Goal: Register for event/course

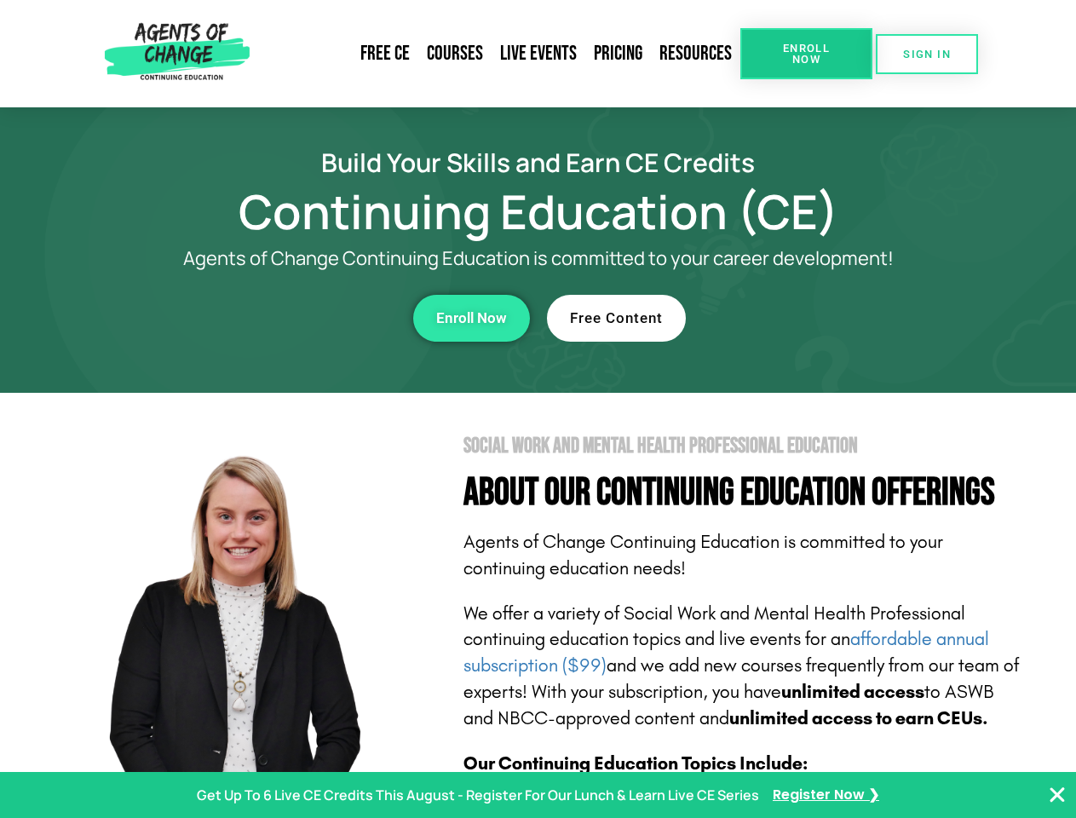
click at [538, 409] on section "Social Work and Mental Health Professional Education About Our Continuing Educa…" at bounding box center [538, 751] width 1076 height 716
click at [806, 54] on span "Enroll Now" at bounding box center [807, 54] width 78 height 22
click at [927, 54] on span "SIGN IN" at bounding box center [927, 54] width 48 height 11
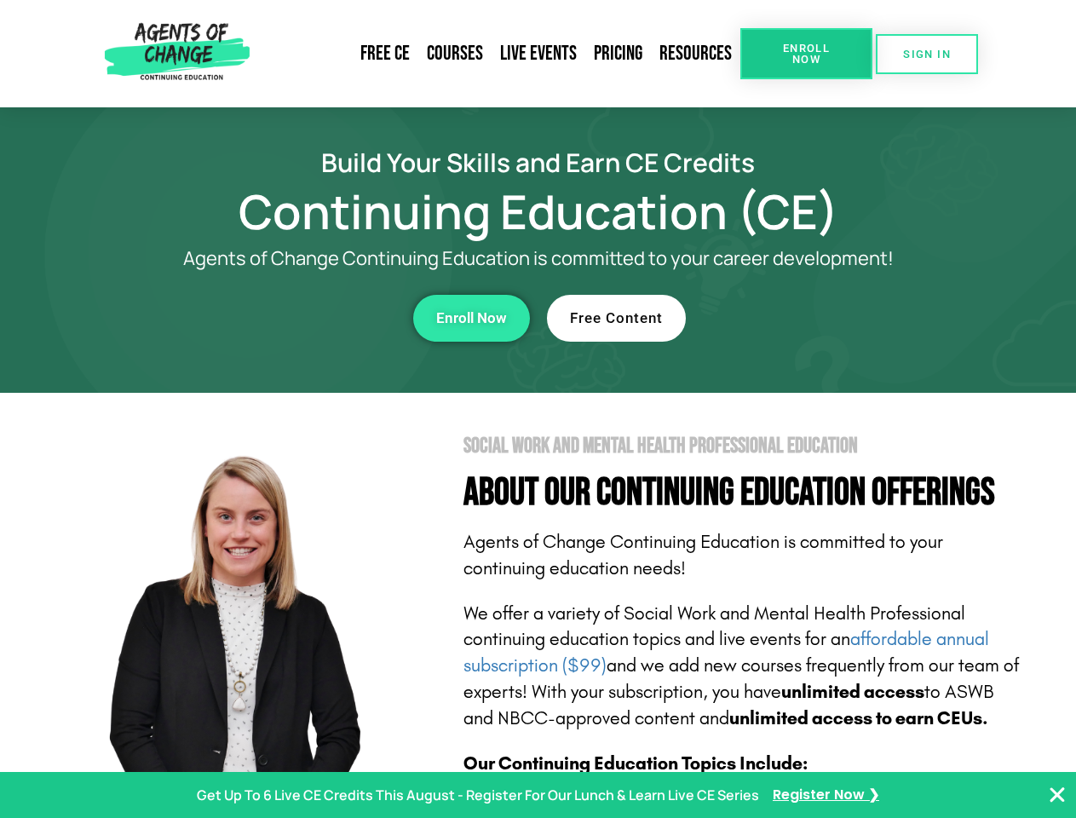
click at [296, 318] on div "Enroll Now" at bounding box center [295, 318] width 469 height 47
click at [471, 318] on span "Enroll Now" at bounding box center [471, 318] width 71 height 14
click at [781, 318] on div "Free Content" at bounding box center [781, 318] width 469 height 47
